Goal: Information Seeking & Learning: Find specific page/section

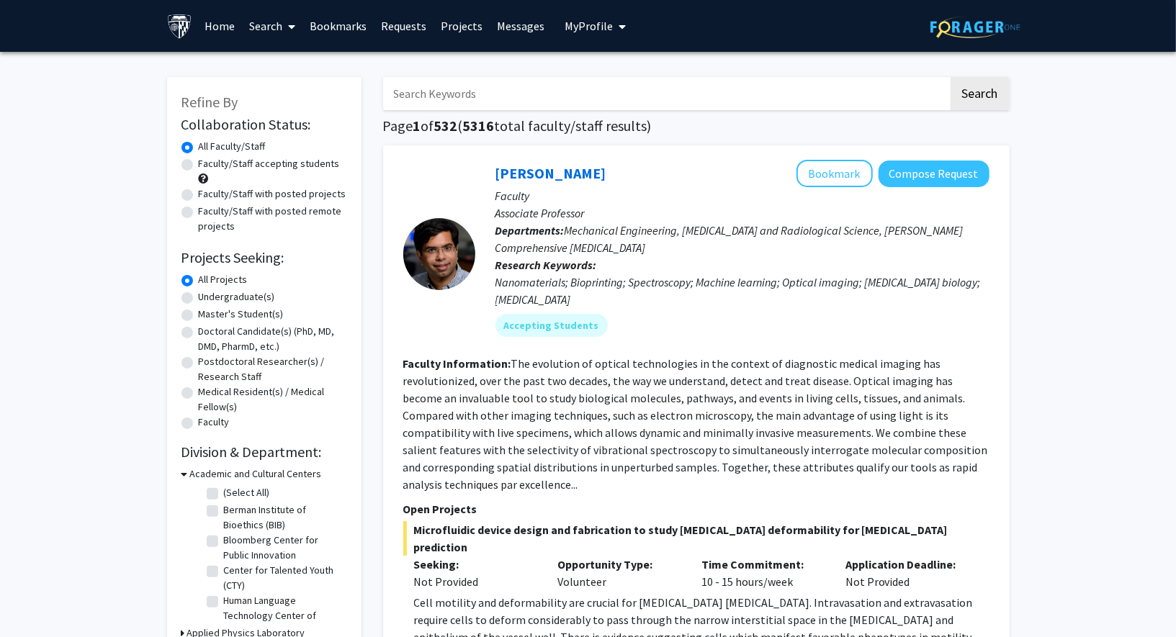
click at [199, 166] on label "Faculty/Staff accepting students" at bounding box center [269, 163] width 141 height 15
click at [199, 166] on input "Faculty/Staff accepting students" at bounding box center [203, 160] width 9 height 9
radio input "true"
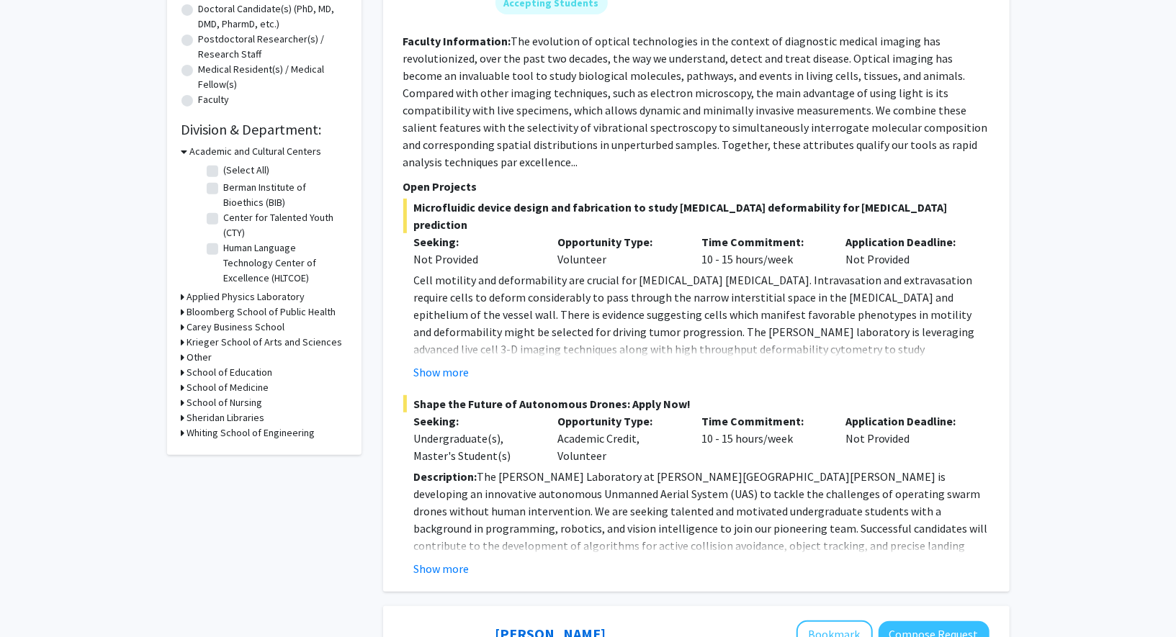
scroll to position [312, 0]
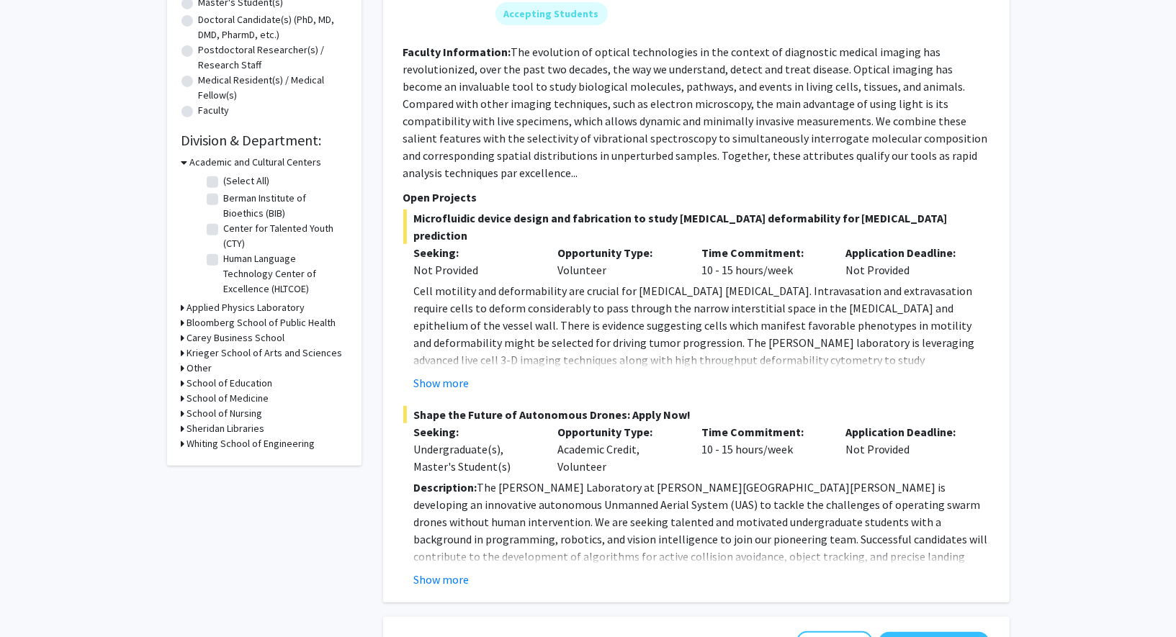
click at [184, 353] on icon at bounding box center [183, 353] width 4 height 15
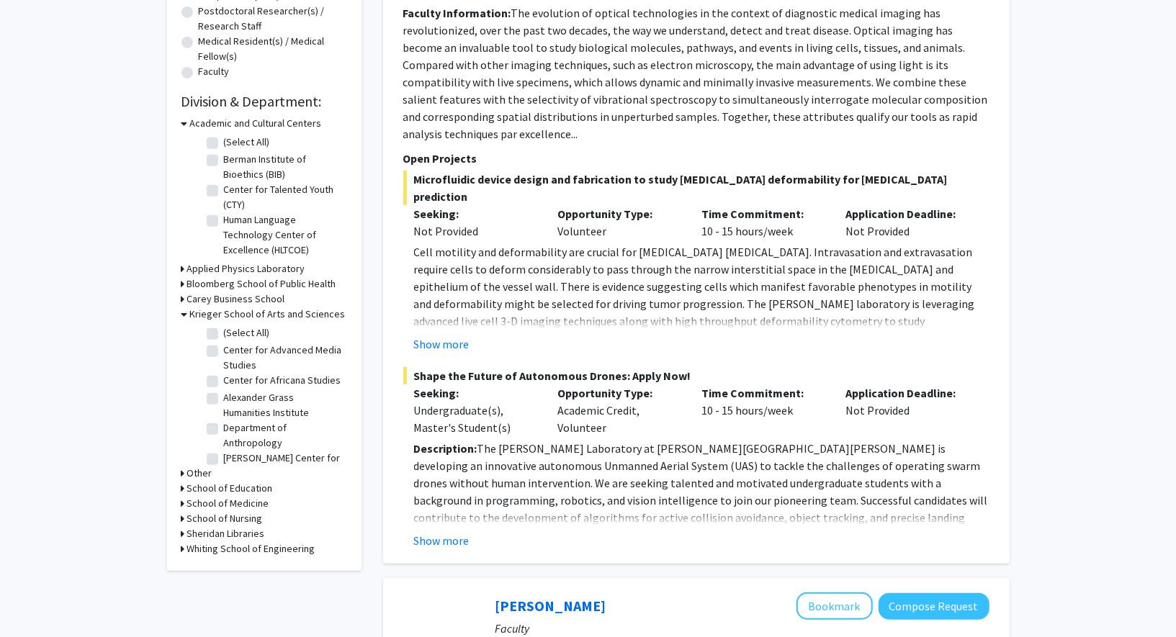
scroll to position [359, 0]
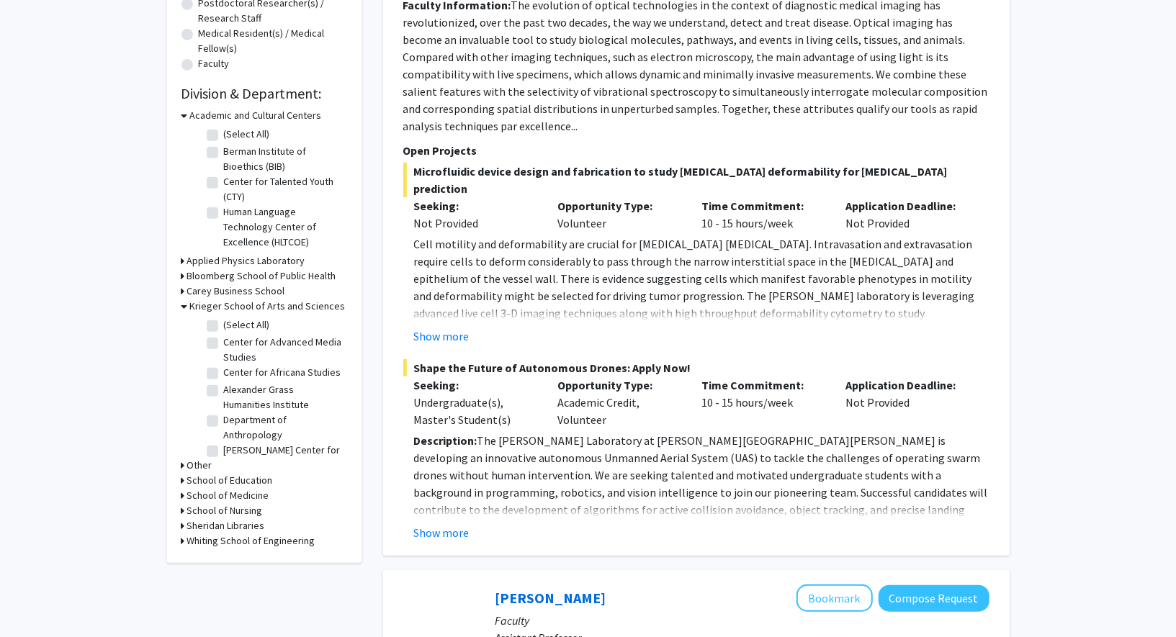
click at [224, 328] on label "(Select All)" at bounding box center [247, 324] width 46 height 15
click at [224, 327] on input "(Select All)" at bounding box center [228, 321] width 9 height 9
checkbox input "true"
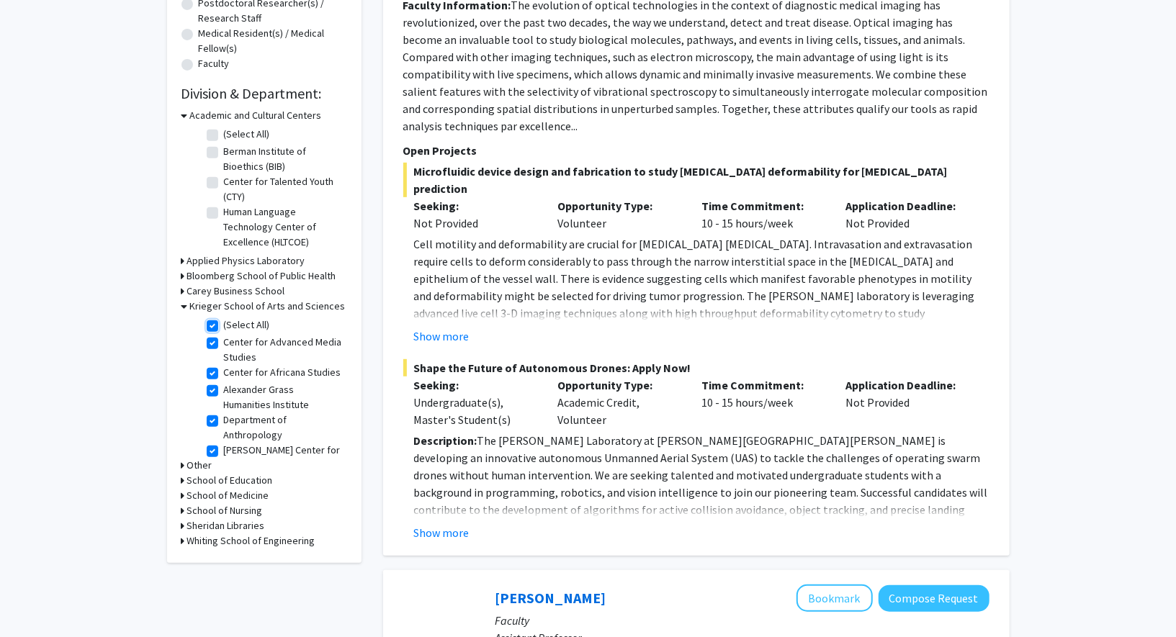
checkbox input "true"
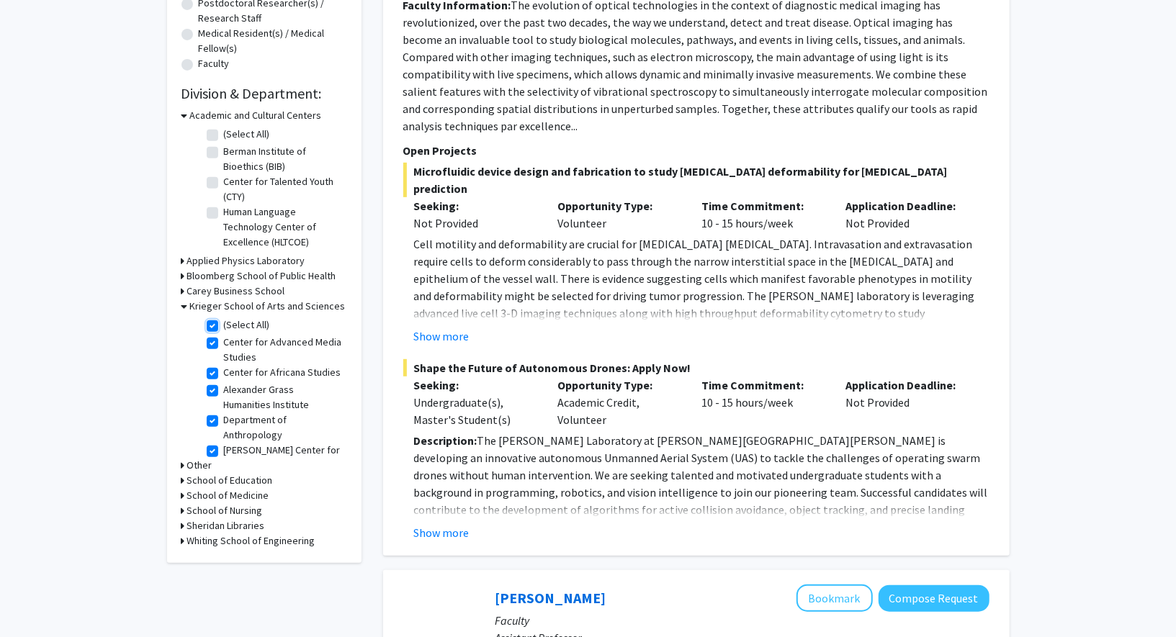
checkbox input "true"
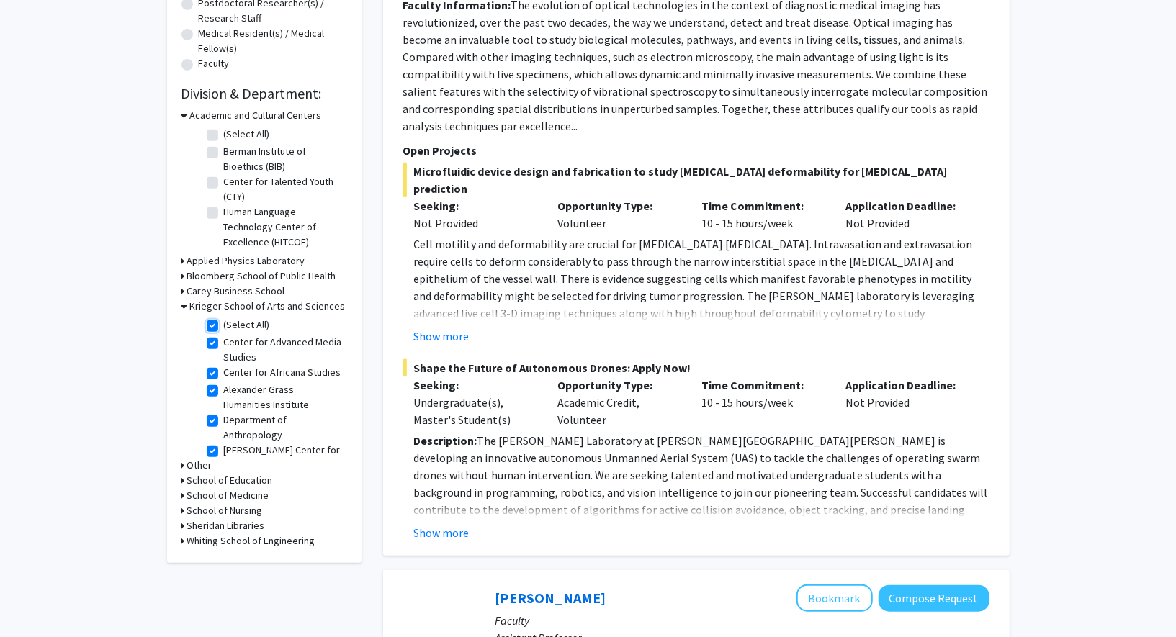
checkbox input "true"
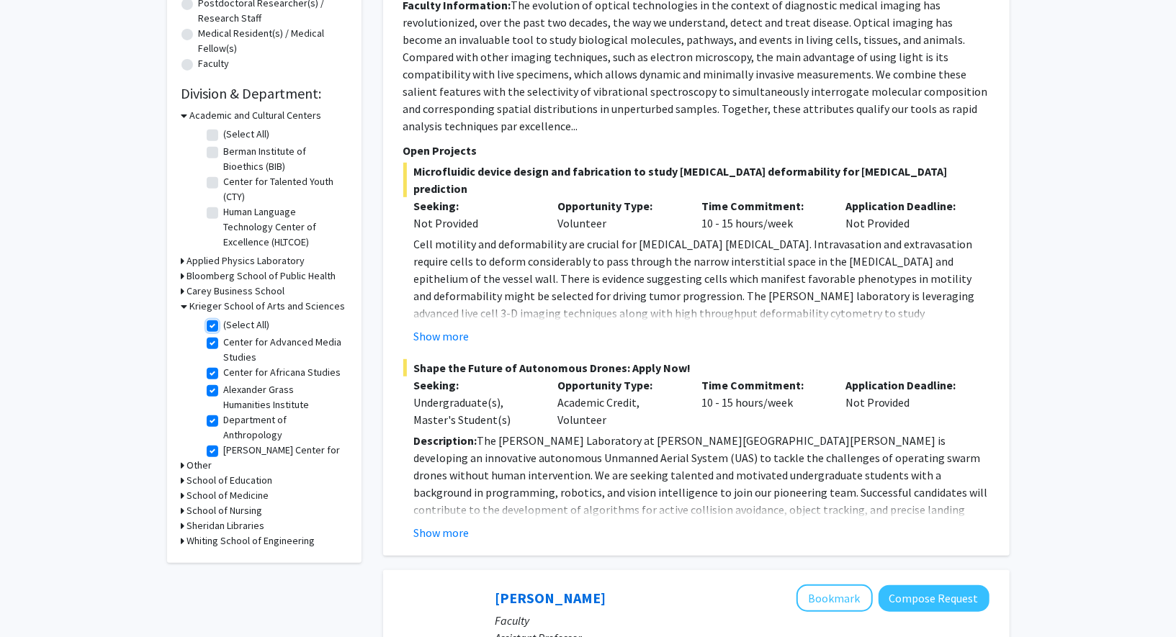
checkbox input "true"
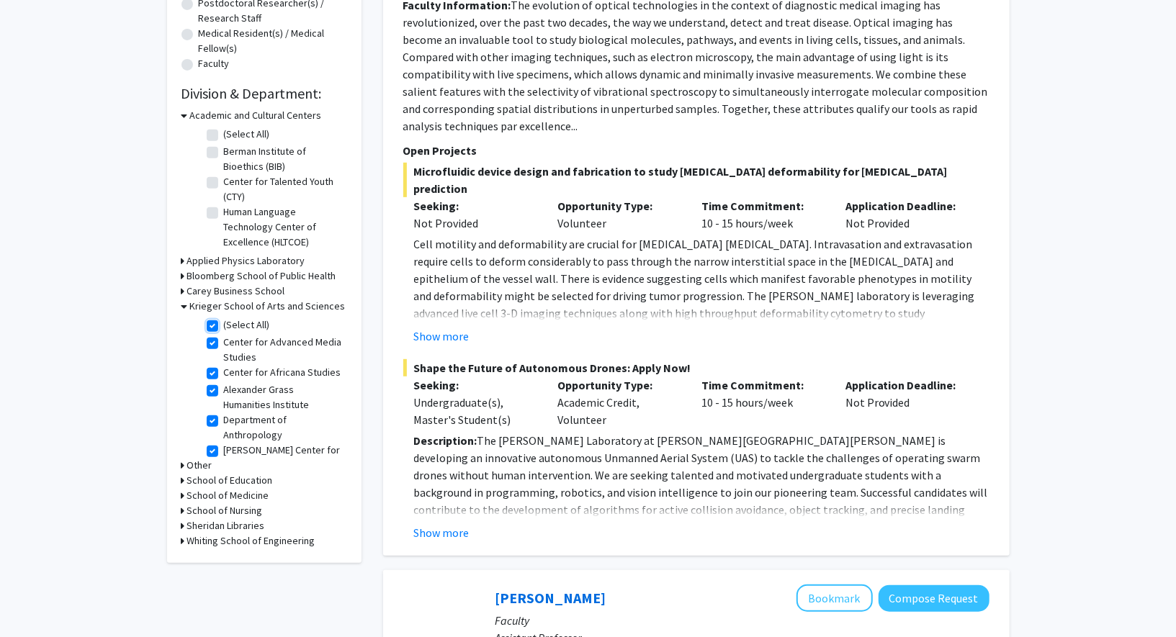
checkbox input "true"
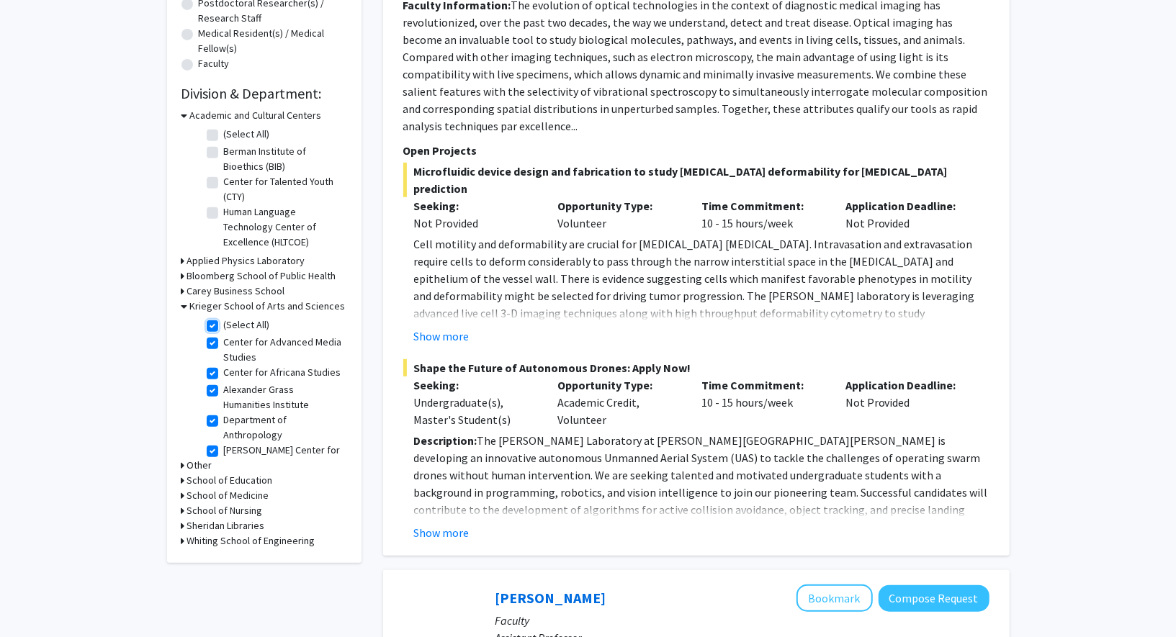
checkbox input "true"
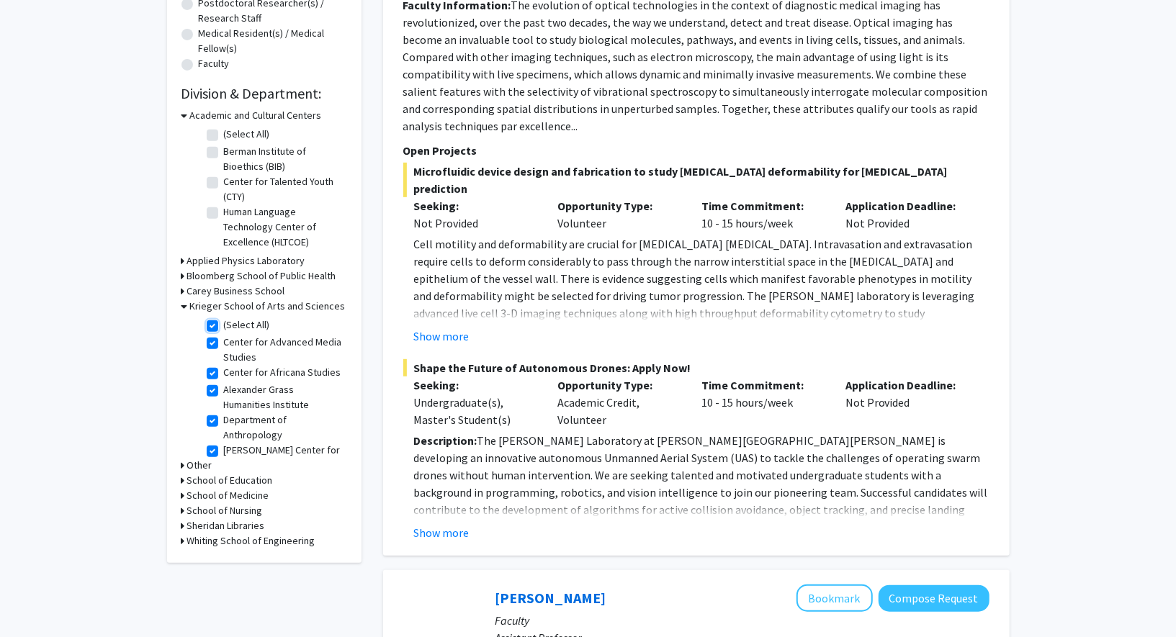
checkbox input "true"
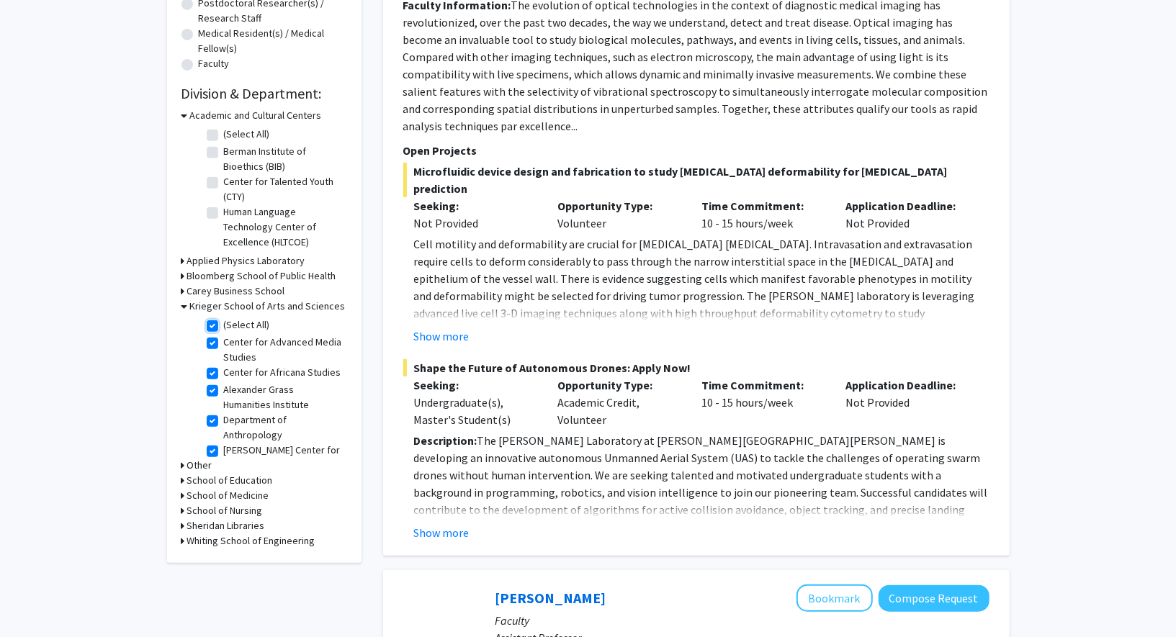
checkbox input "true"
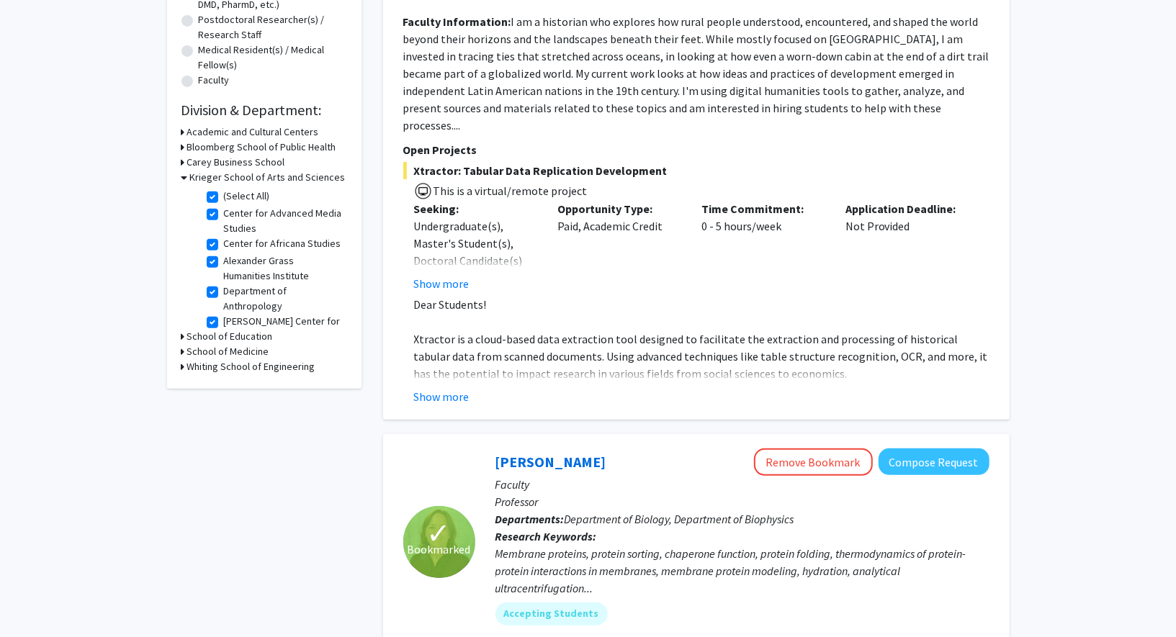
scroll to position [348, 0]
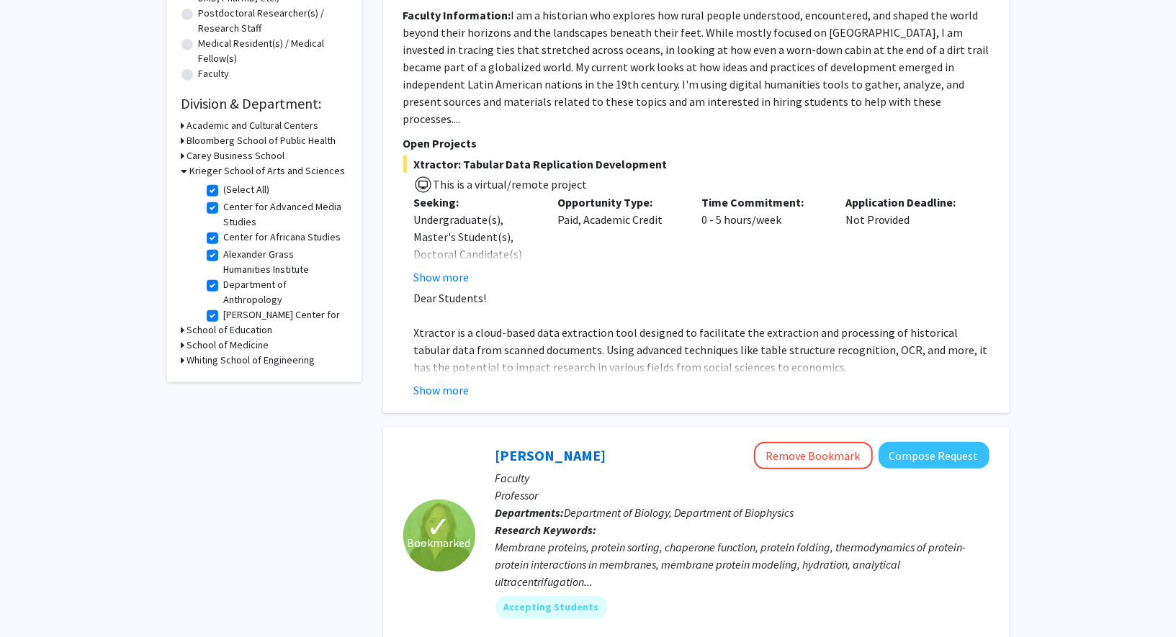
click at [181, 363] on icon at bounding box center [183, 360] width 4 height 15
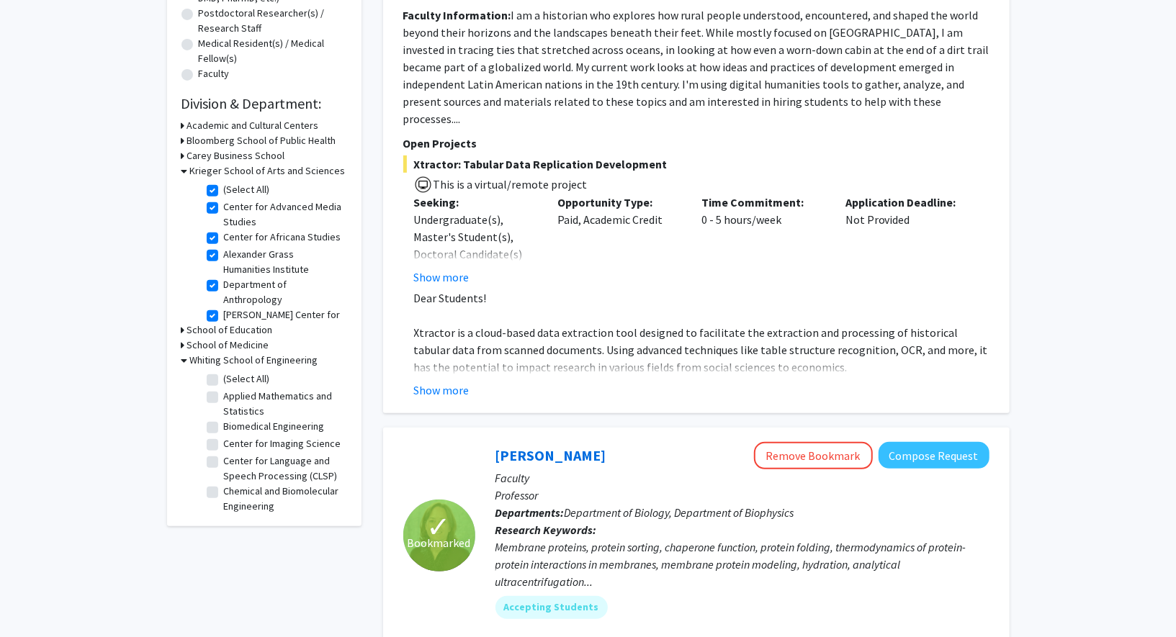
click at [224, 379] on label "(Select All)" at bounding box center [247, 378] width 46 height 15
click at [224, 379] on input "(Select All)" at bounding box center [228, 375] width 9 height 9
checkbox input "true"
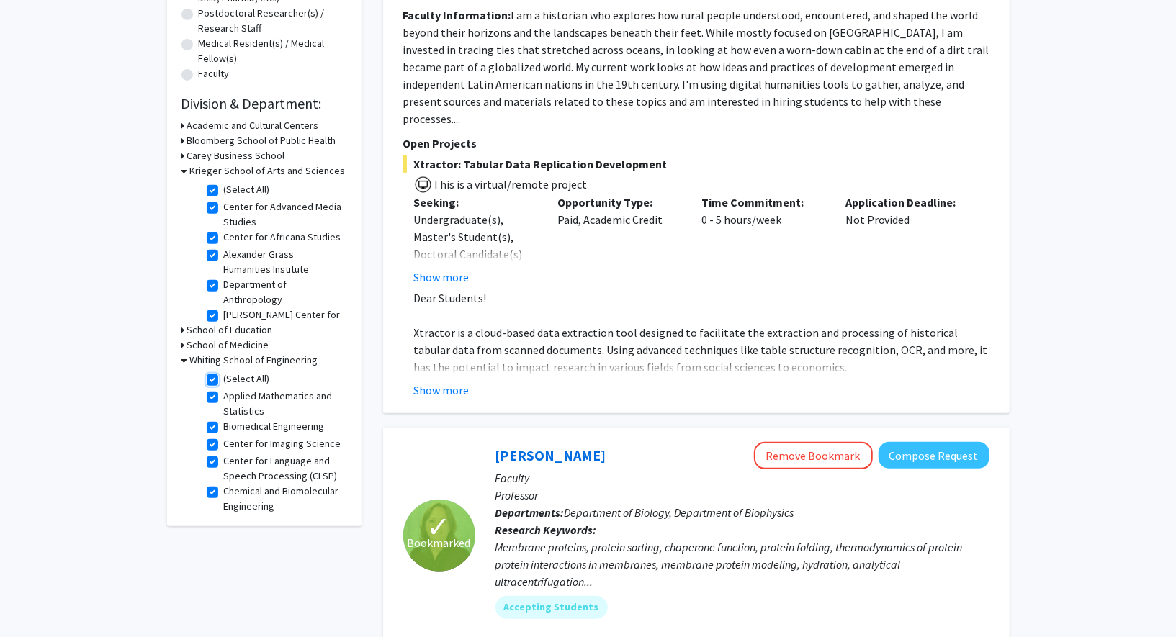
checkbox input "true"
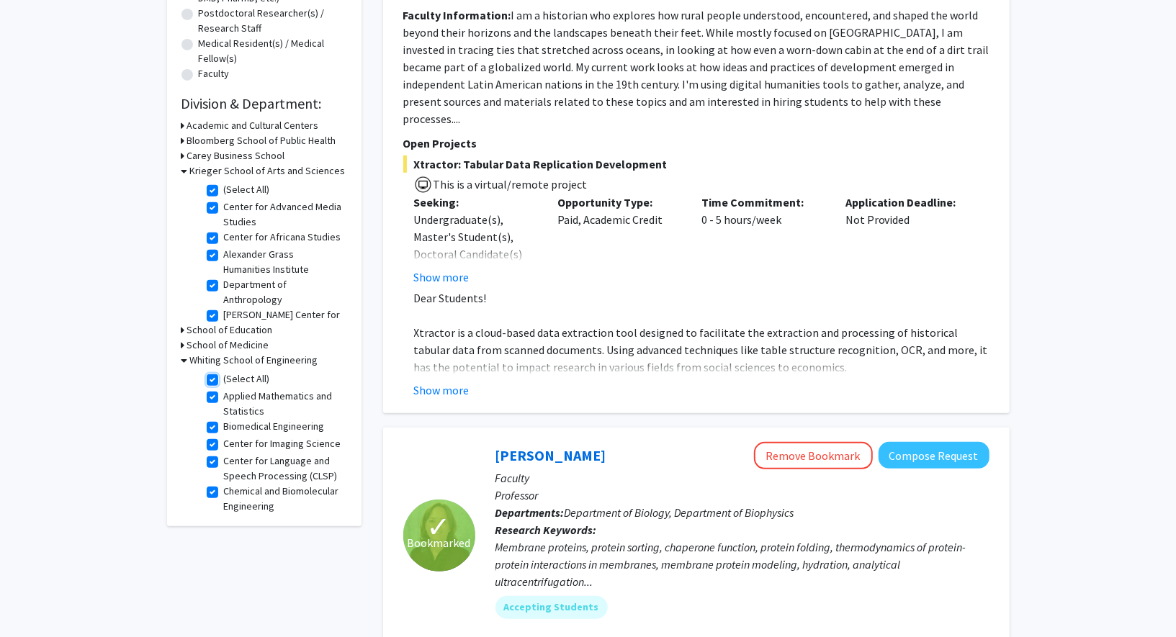
checkbox input "true"
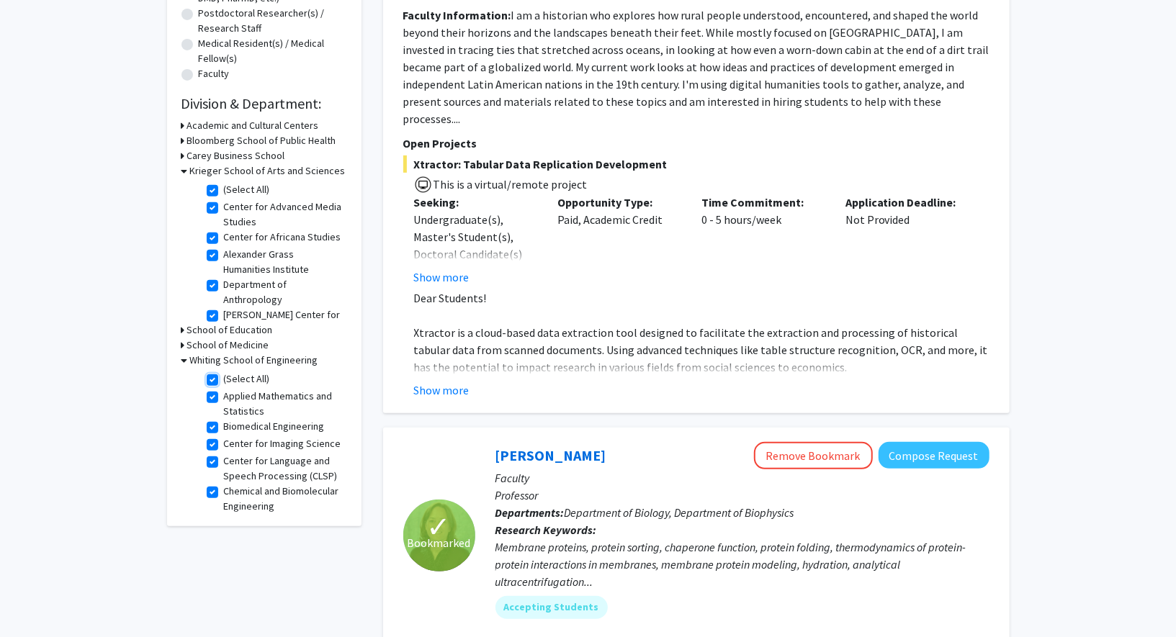
checkbox input "true"
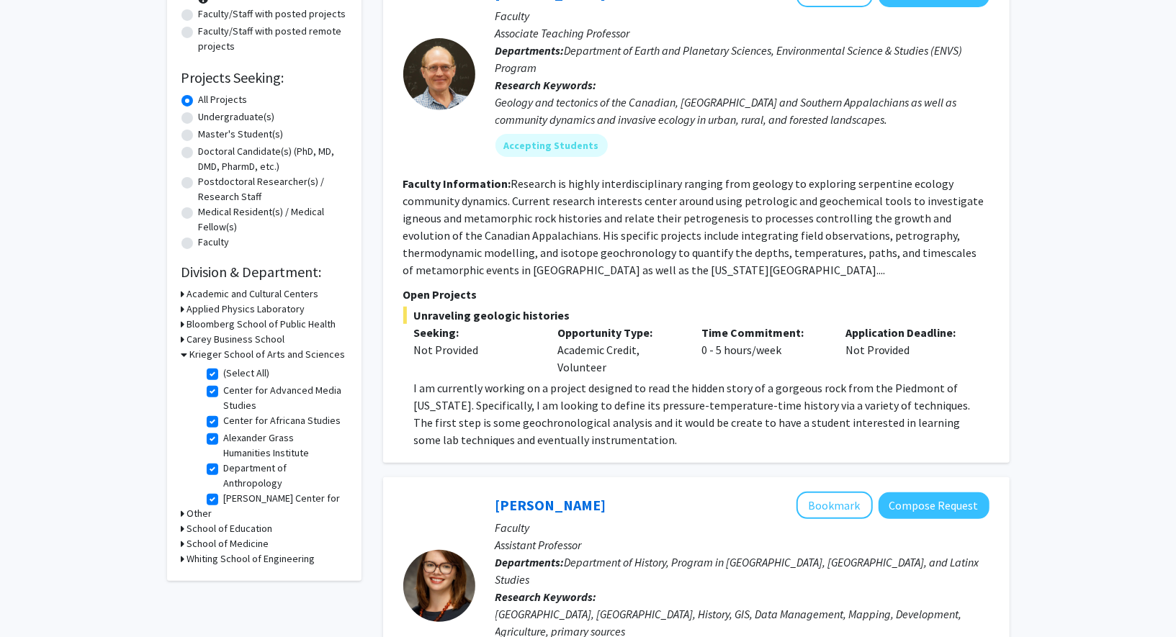
scroll to position [179, 0]
click at [199, 122] on label "Undergraduate(s)" at bounding box center [237, 118] width 76 height 15
click at [199, 120] on input "Undergraduate(s)" at bounding box center [203, 115] width 9 height 9
radio input "true"
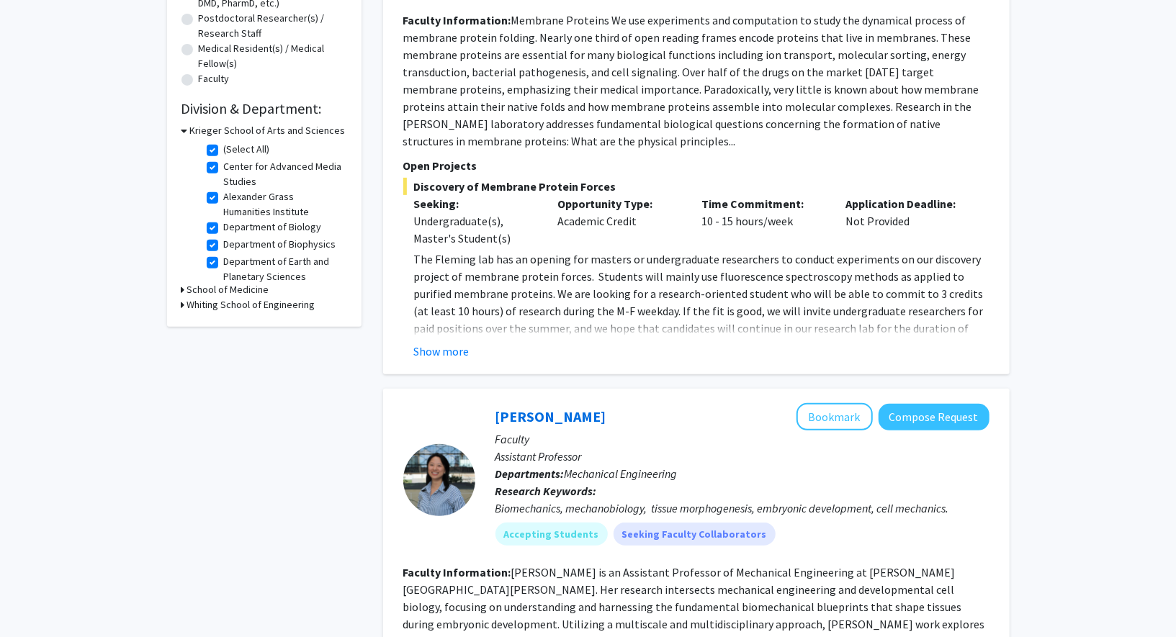
scroll to position [323, 0]
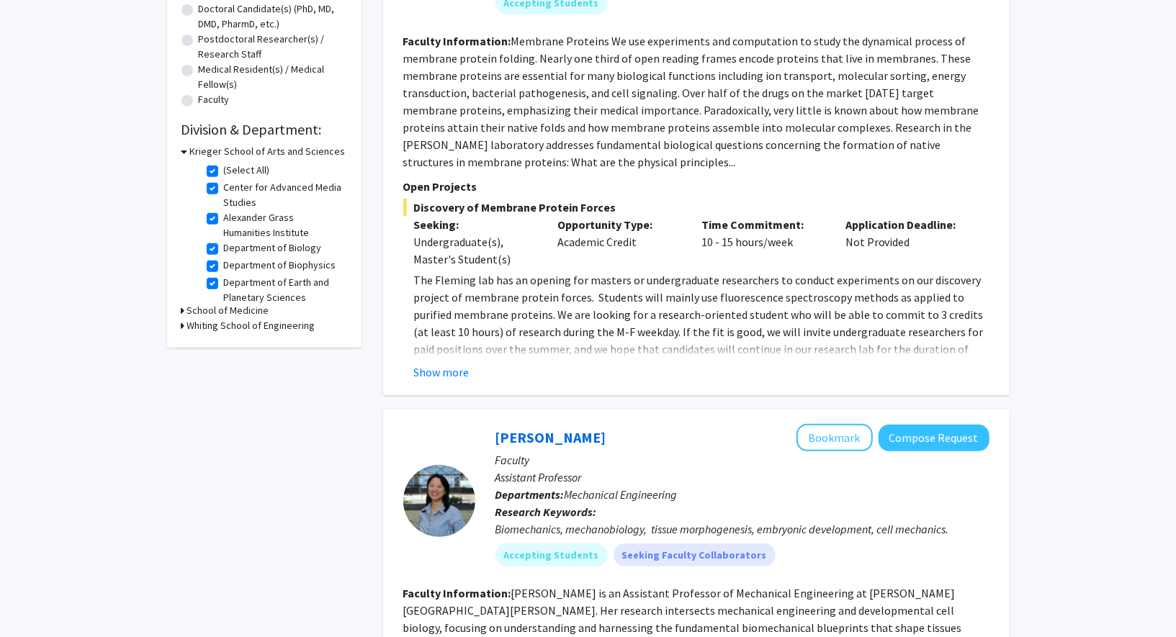
click at [224, 281] on label "Department of Earth and Planetary Sciences" at bounding box center [284, 290] width 120 height 30
click at [224, 281] on input "Department of Earth and Planetary Sciences" at bounding box center [228, 279] width 9 height 9
checkbox input "false"
checkbox input "true"
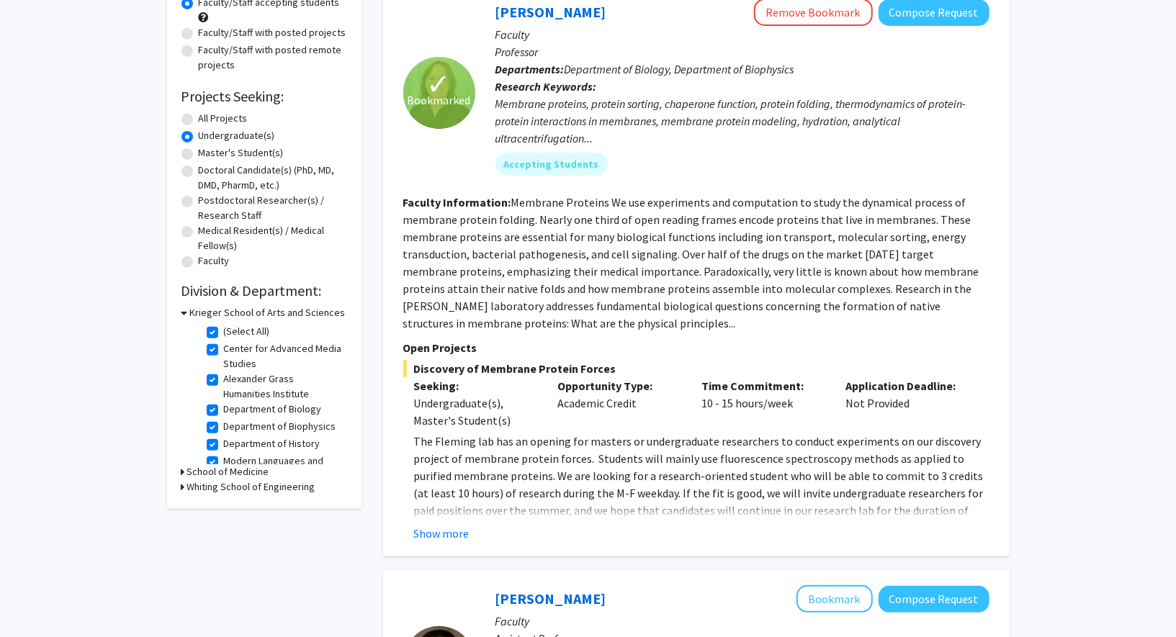
scroll to position [248, 0]
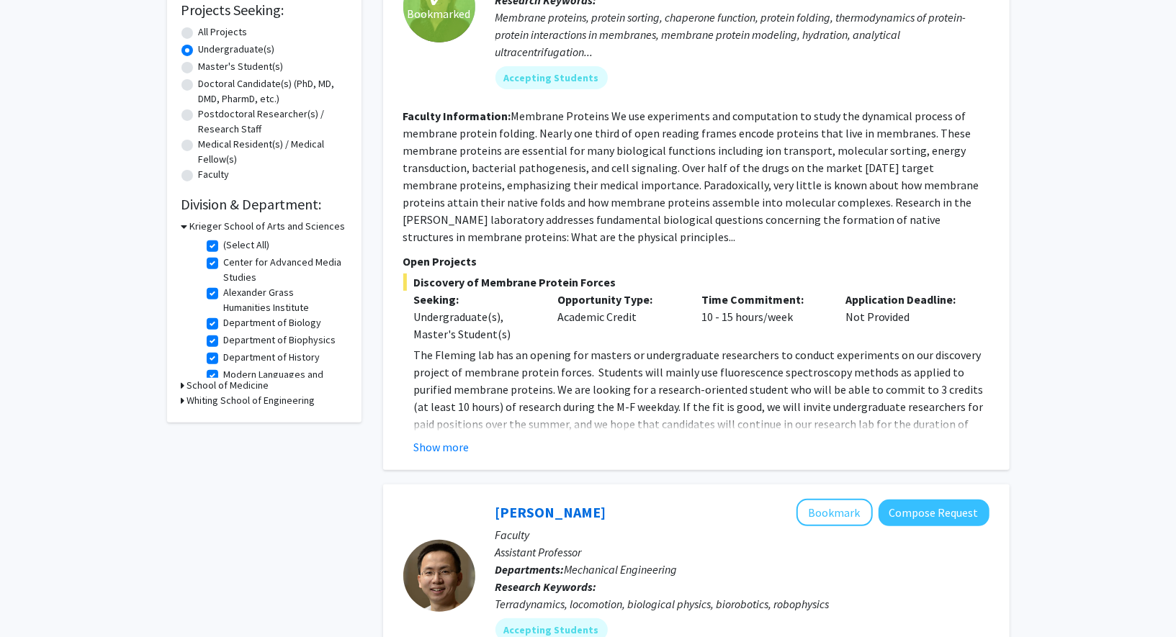
click at [224, 260] on label "Center for Advanced Media Studies" at bounding box center [284, 270] width 120 height 30
click at [224, 260] on input "Center for Advanced Media Studies" at bounding box center [228, 259] width 9 height 9
checkbox input "false"
checkbox input "true"
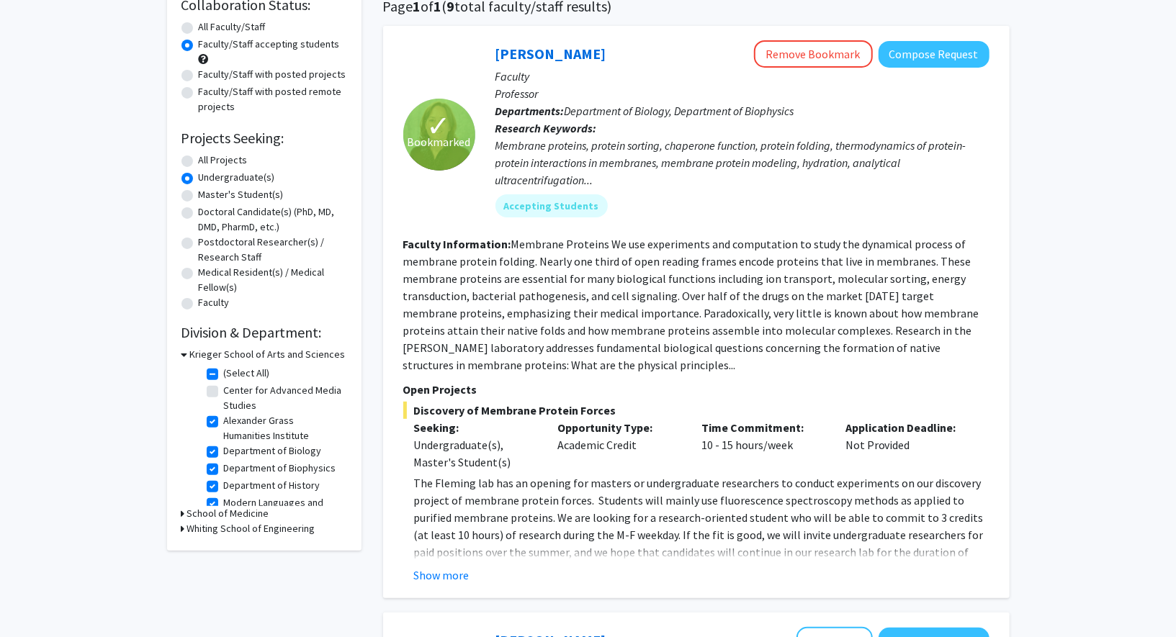
scroll to position [130, 0]
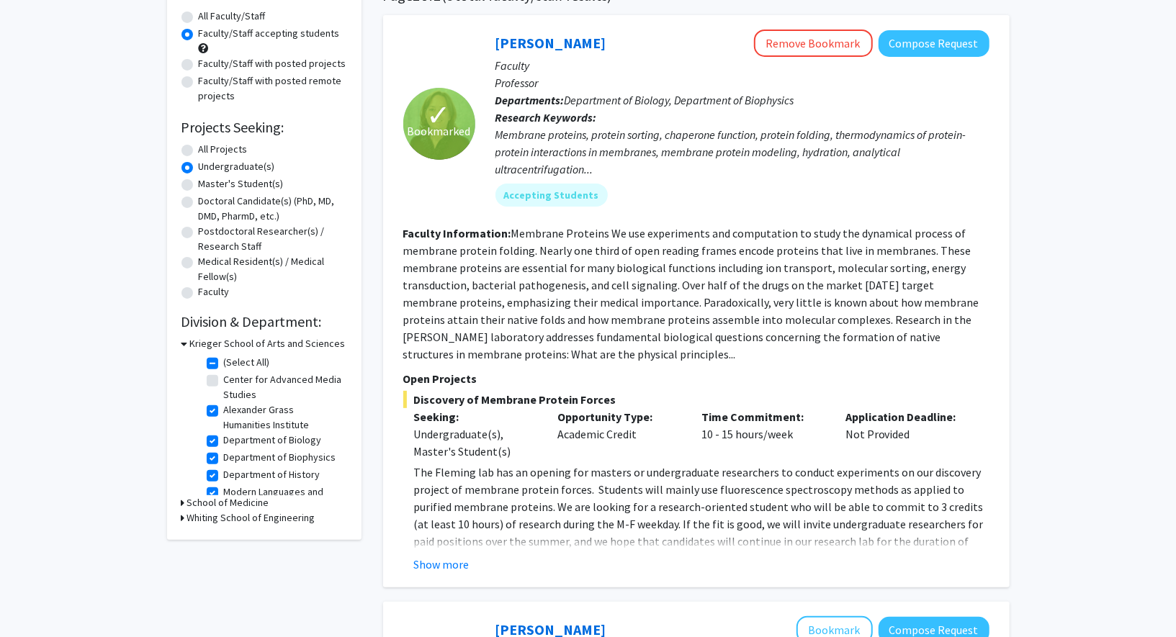
click at [224, 412] on label "Alexander Grass Humanities Institute" at bounding box center [284, 417] width 120 height 30
click at [224, 412] on input "Alexander Grass Humanities Institute" at bounding box center [228, 406] width 9 height 9
checkbox input "false"
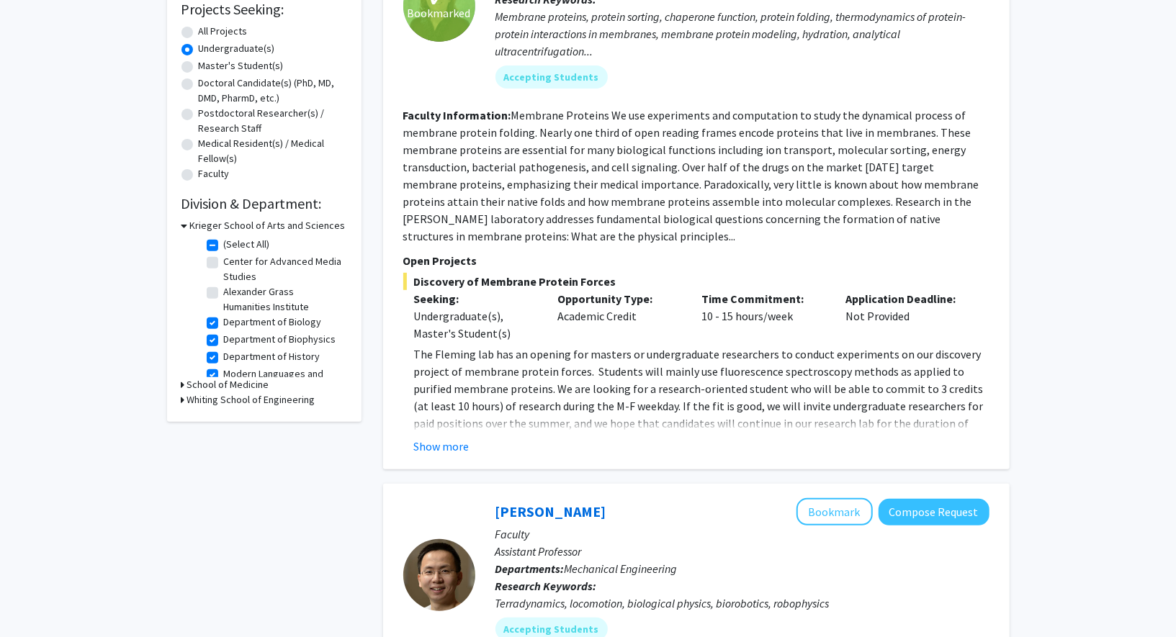
scroll to position [256, 0]
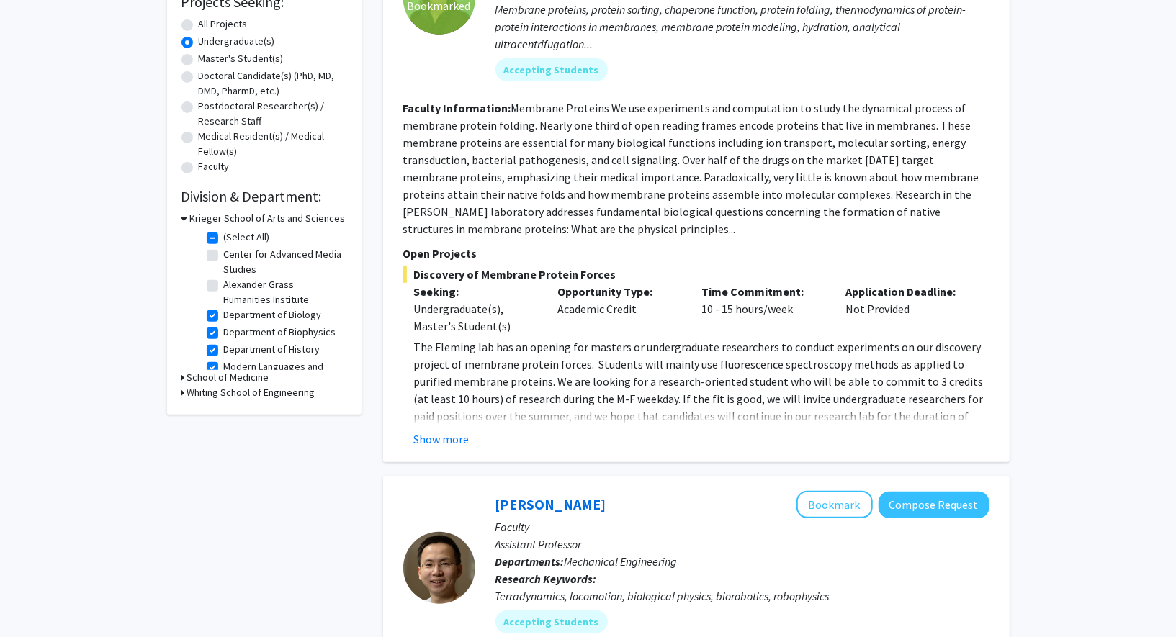
click at [224, 352] on label "Department of History" at bounding box center [272, 349] width 96 height 15
click at [224, 351] on input "Department of History" at bounding box center [228, 346] width 9 height 9
checkbox input "false"
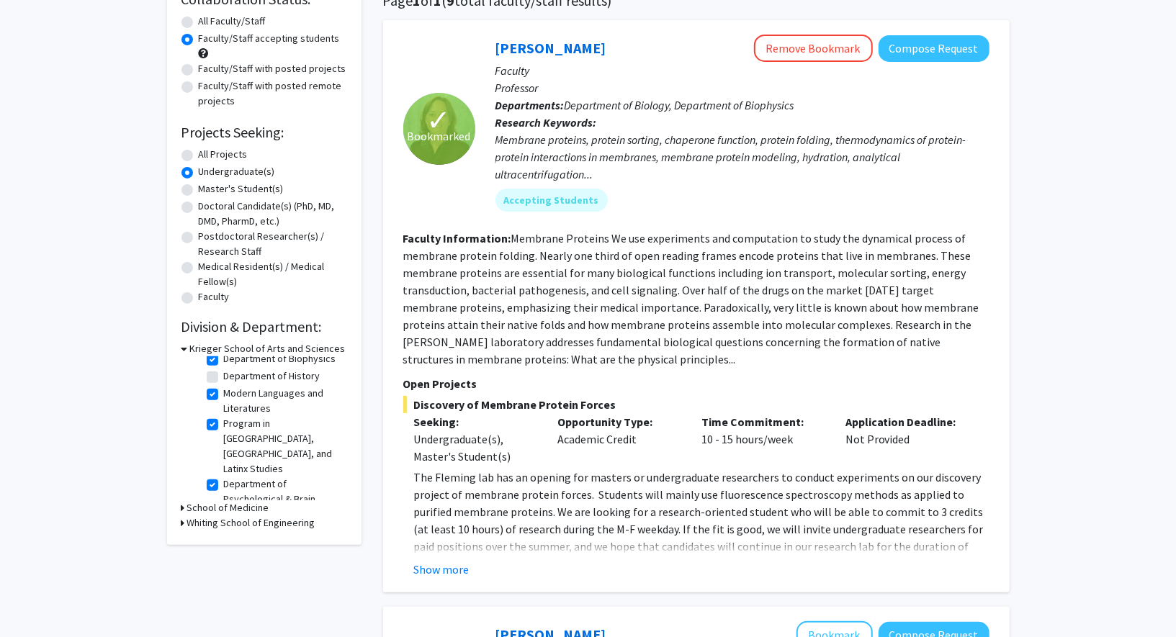
scroll to position [107, 0]
click at [224, 390] on label "Modern Languages and Literatures" at bounding box center [284, 398] width 120 height 30
click at [224, 390] on input "Modern Languages and Literatures" at bounding box center [228, 387] width 9 height 9
checkbox input "false"
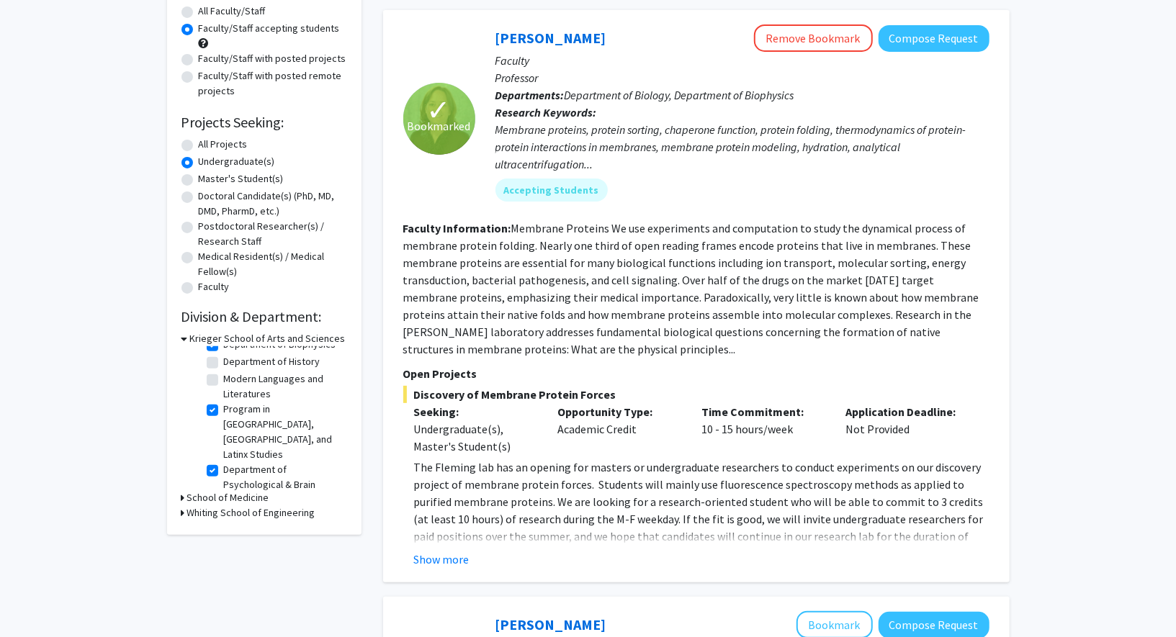
scroll to position [113, 0]
click at [224, 403] on label "Program in Latin American, Caribbean, and Latinx Studies" at bounding box center [284, 427] width 120 height 60
click at [224, 403] on input "Program in Latin American, Caribbean, and Latinx Studies" at bounding box center [228, 401] width 9 height 9
checkbox input "false"
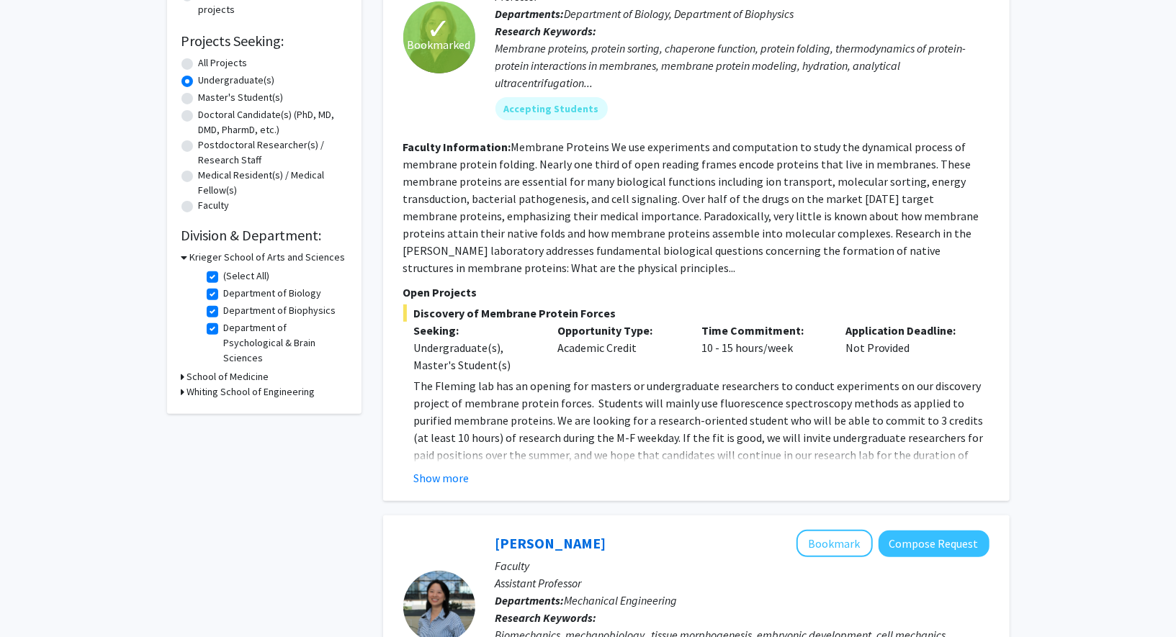
scroll to position [320, 0]
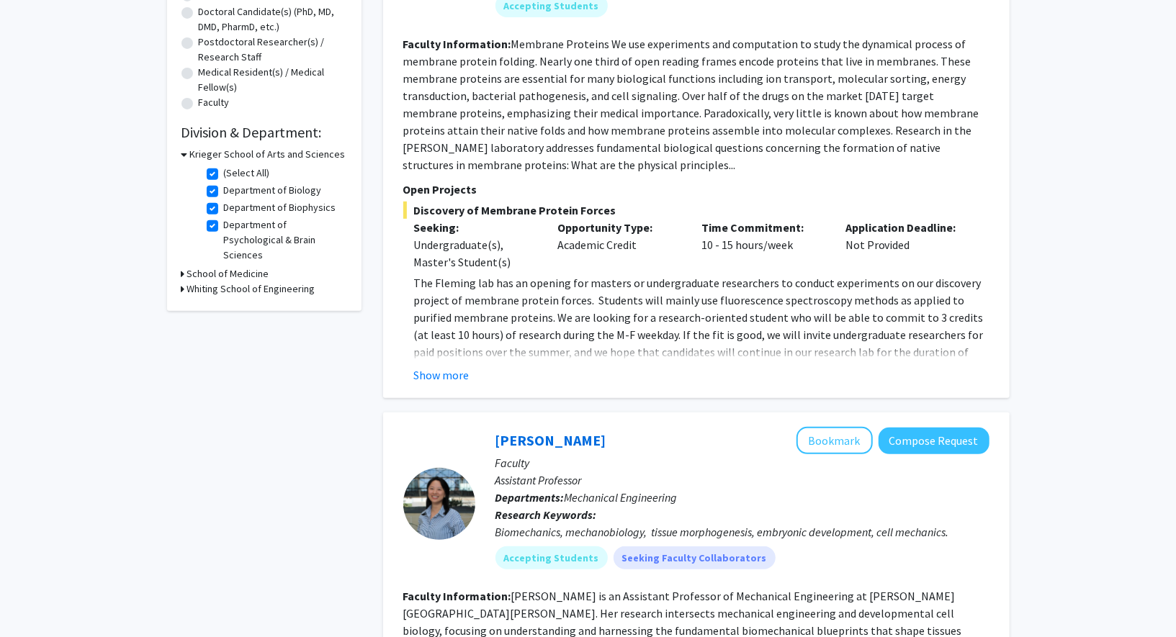
click at [187, 294] on h3 "Whiting School of Engineering" at bounding box center [251, 288] width 128 height 15
click at [224, 310] on label "(Select All)" at bounding box center [247, 307] width 46 height 15
click at [224, 310] on input "(Select All)" at bounding box center [228, 304] width 9 height 9
checkbox input "false"
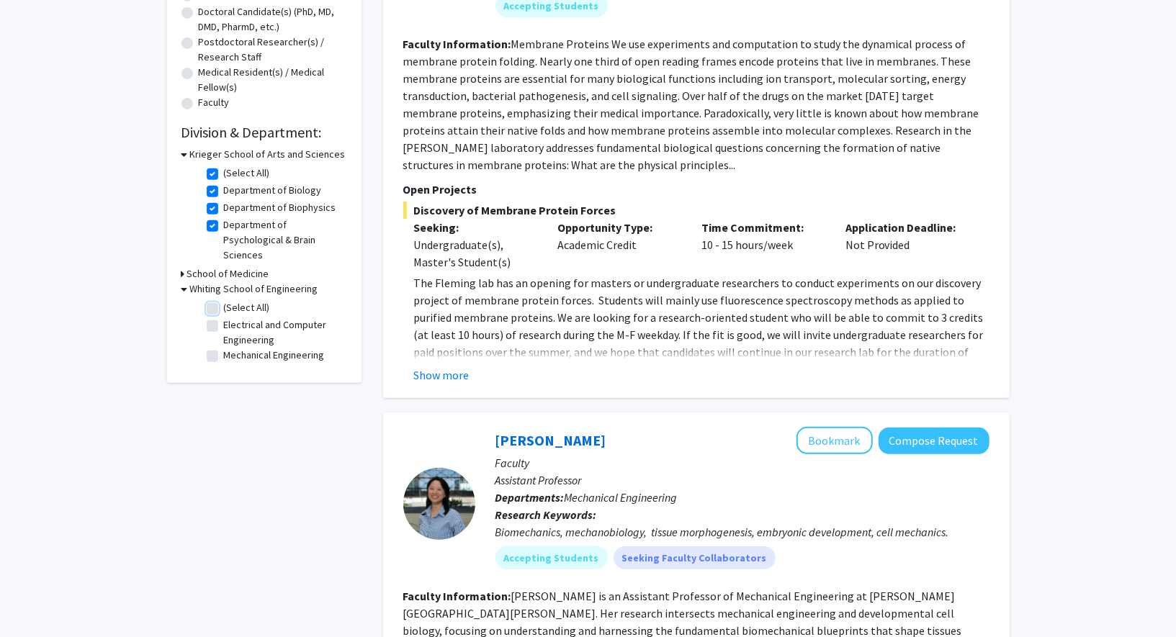
checkbox input "false"
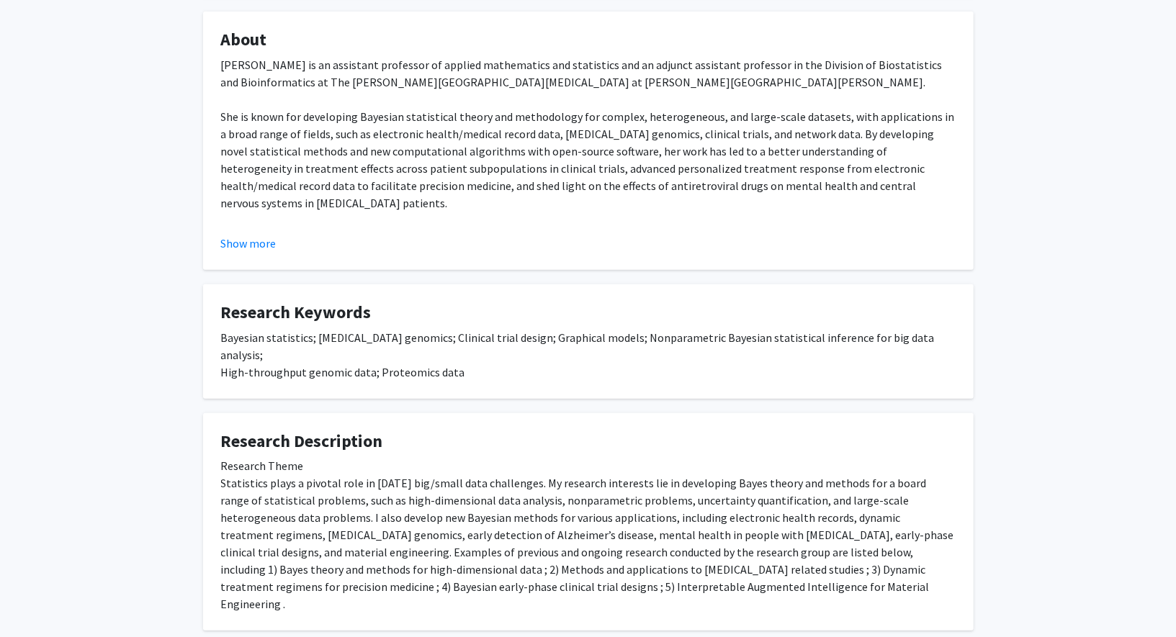
scroll to position [254, 0]
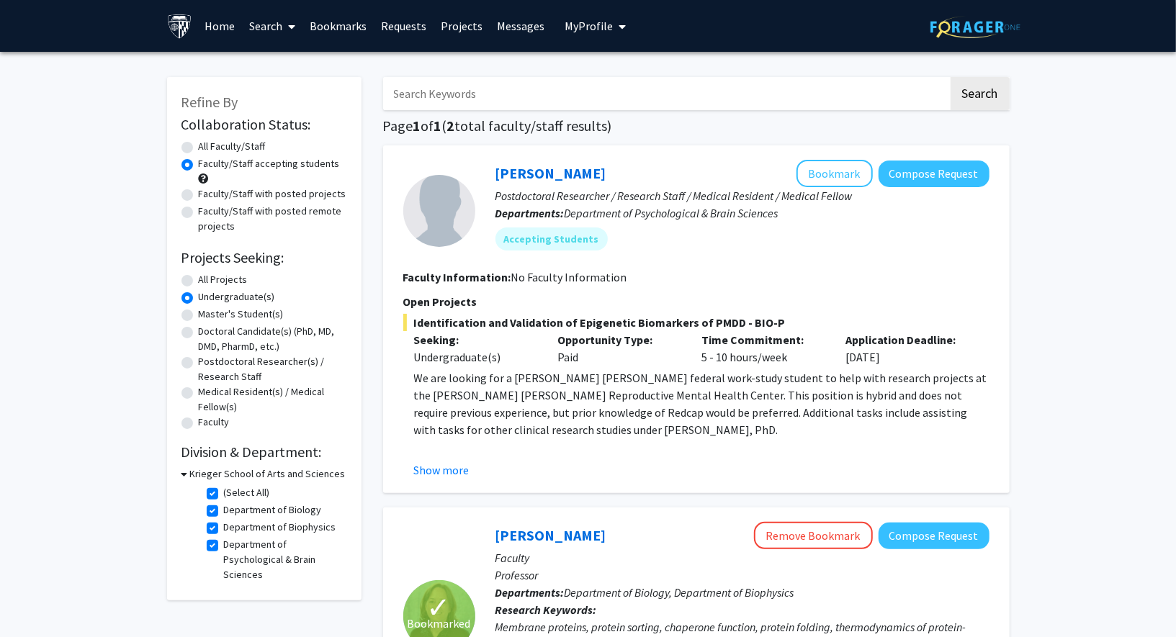
click at [176, 25] on img at bounding box center [179, 26] width 25 height 25
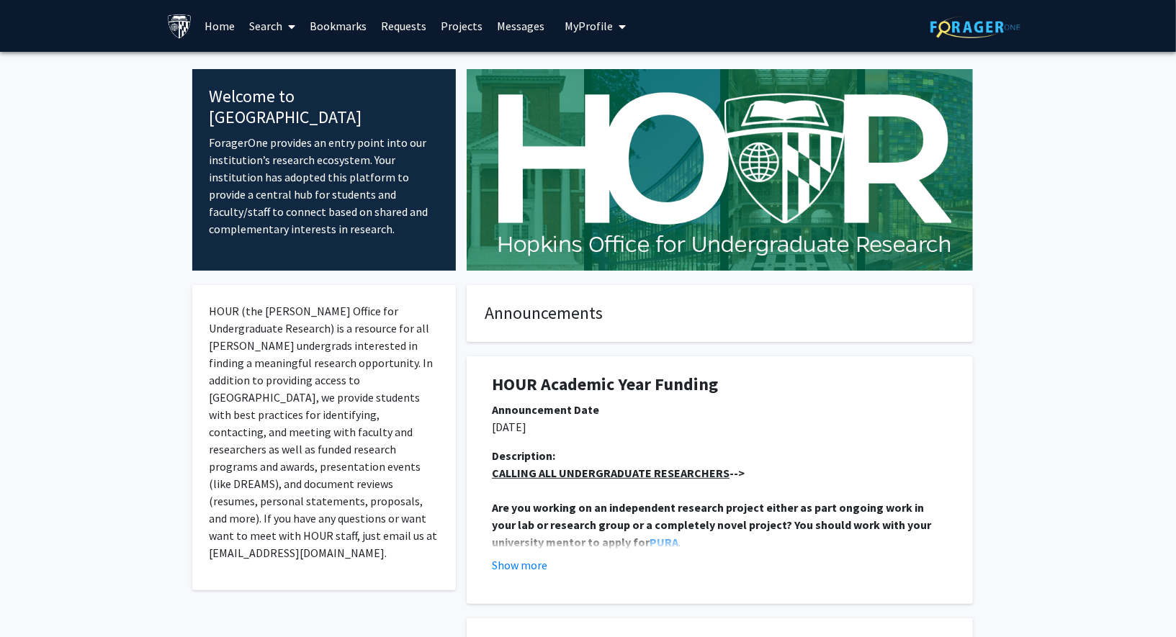
click at [261, 29] on link "Search" at bounding box center [272, 26] width 60 height 50
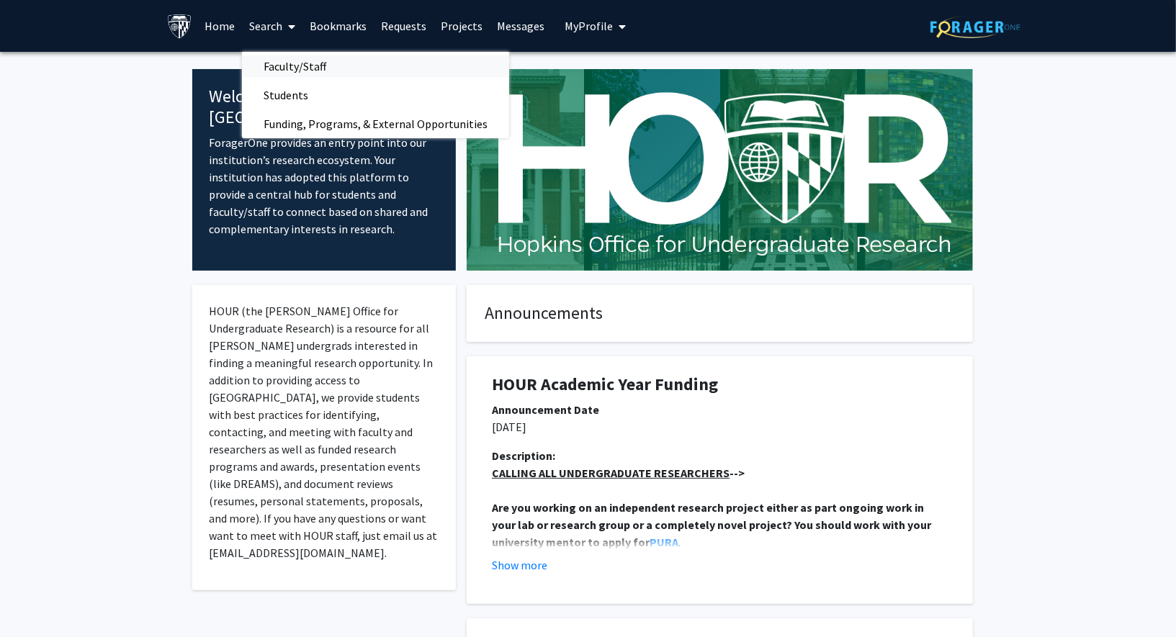
click at [281, 61] on span "Faculty/Staff" at bounding box center [295, 66] width 106 height 29
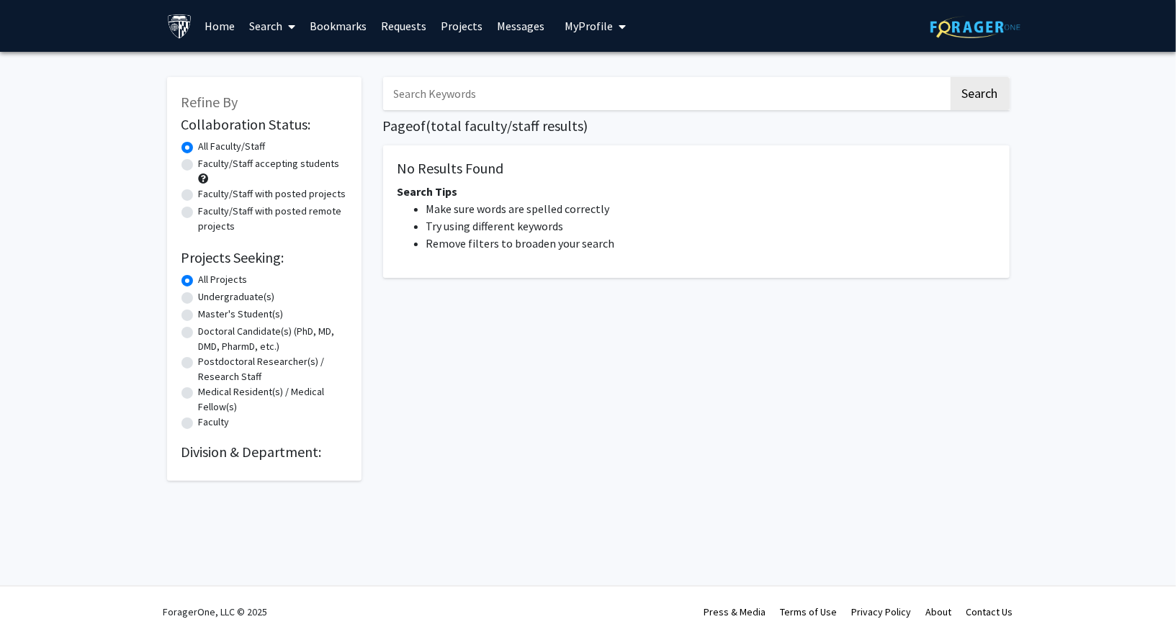
click at [457, 89] on input "Search Keywords" at bounding box center [665, 93] width 565 height 33
click at [950, 77] on button "Search" at bounding box center [979, 93] width 59 height 33
type input "c"
click at [950, 77] on button "Search" at bounding box center [979, 93] width 59 height 33
click at [497, 93] on input "immuno-oncology" at bounding box center [665, 93] width 565 height 33
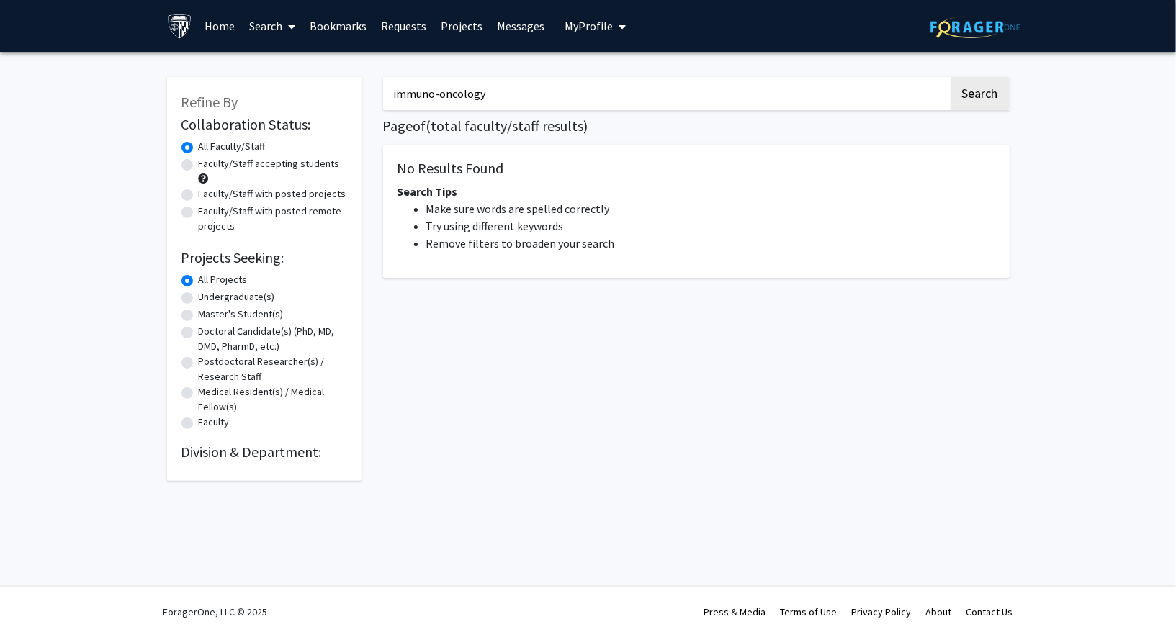
click at [497, 93] on input "immuno-oncology" at bounding box center [665, 93] width 565 height 33
type input "oncology"
click at [950, 77] on button "Search" at bounding box center [979, 93] width 59 height 33
click at [271, 19] on link "Search" at bounding box center [272, 26] width 60 height 50
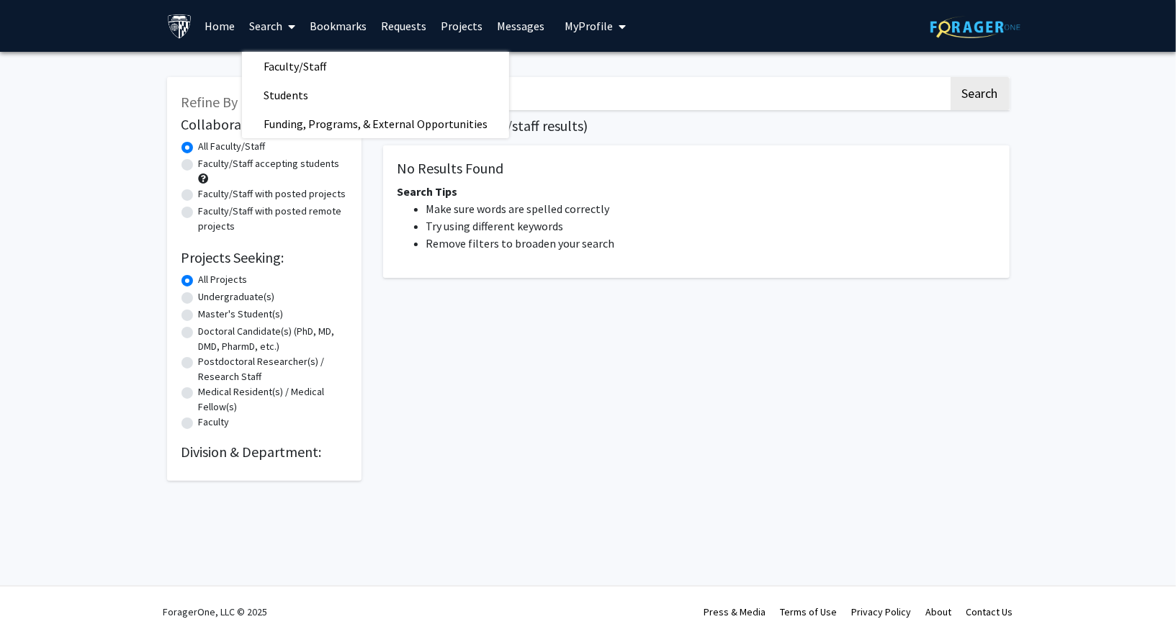
click at [215, 27] on link "Home" at bounding box center [219, 26] width 45 height 50
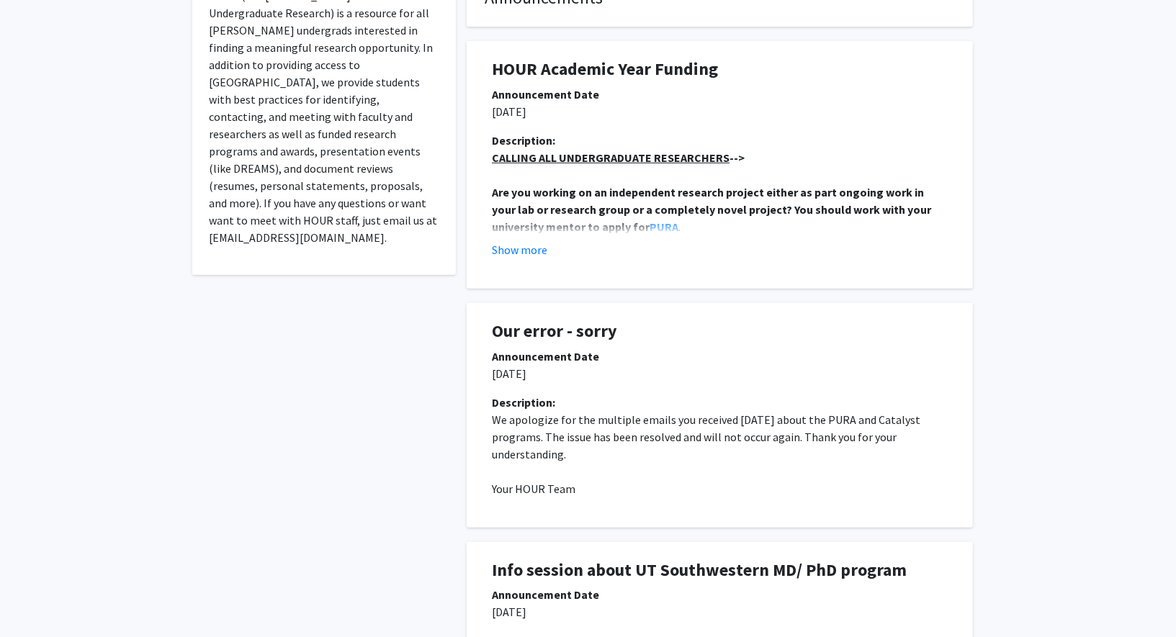
scroll to position [314, 0]
